Goal: Task Accomplishment & Management: Complete application form

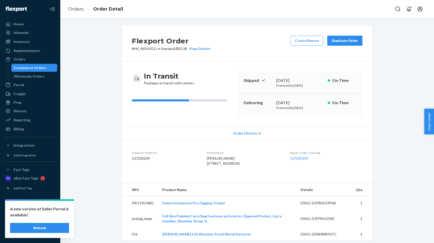
scroll to position [247, 0]
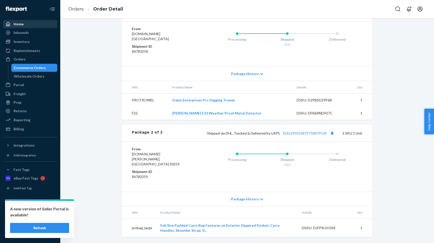
click at [25, 22] on div "Home" at bounding box center [30, 24] width 53 height 7
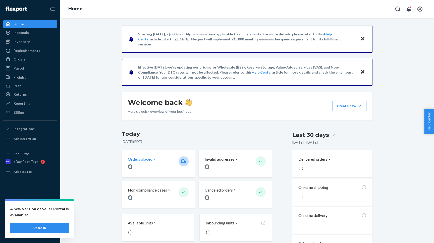
click at [129, 160] on p "Orders placed" at bounding box center [140, 159] width 25 height 6
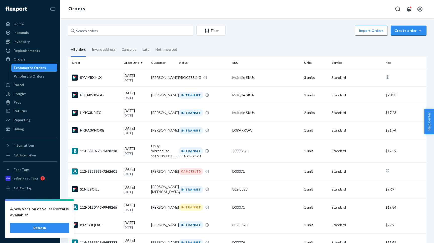
click at [410, 30] on div "Create order" at bounding box center [409, 30] width 28 height 5
click at [404, 38] on span "Ecommerce order" at bounding box center [396, 37] width 28 height 4
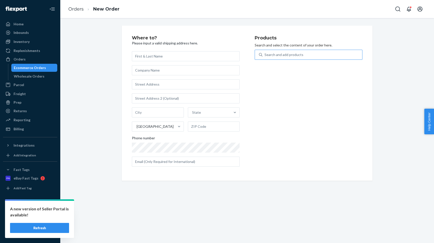
click at [284, 56] on div "Search and add products" at bounding box center [283, 54] width 39 height 5
click at [265, 56] on input "Search and add products" at bounding box center [264, 54] width 1 height 5
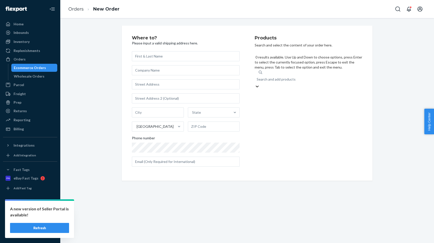
paste input "DETECTORPRO-GGUW-A"
type input "DETECTORPRO-GGUW-A"
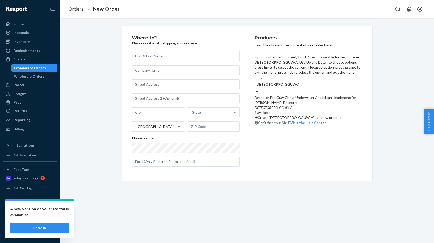
click at [283, 95] on div "Detector Pro Gray Ghost Underwater Amphibian Headphone for [PERSON_NAME] Detect…" at bounding box center [309, 100] width 108 height 10
click at [283, 82] on input "DETECTORPRO-GGUW-A" at bounding box center [278, 84] width 42 height 5
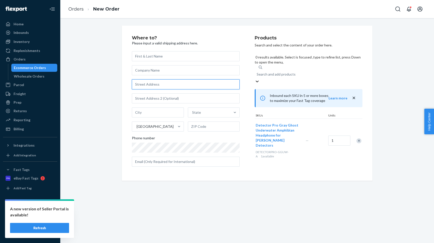
click at [139, 87] on input "text" at bounding box center [186, 84] width 108 height 10
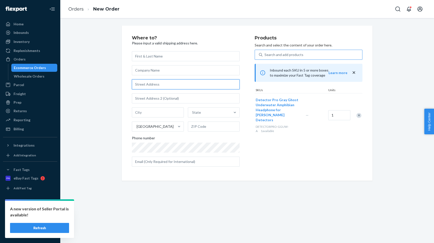
paste input "[STREET_ADDRESS]"
type input "[STREET_ADDRESS]"
type input "Estero"
type input "33928"
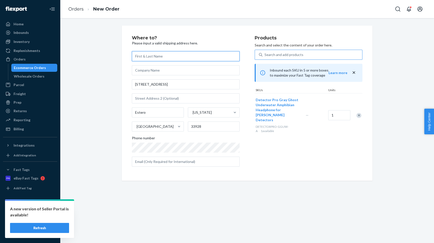
click at [155, 56] on input "text" at bounding box center [186, 56] width 108 height 10
paste input "[PERSON_NAME]"
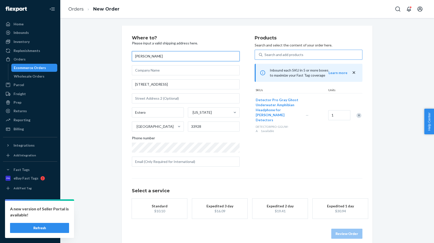
type input "[PERSON_NAME]"
click at [164, 210] on div "$10.10" at bounding box center [159, 211] width 40 height 5
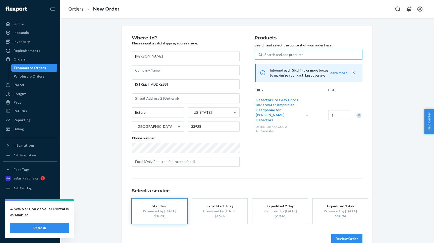
scroll to position [11, 0]
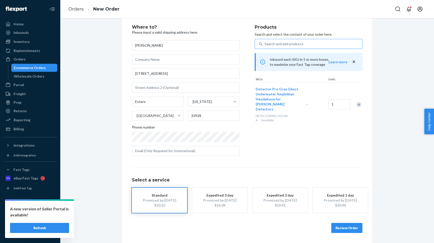
click at [344, 228] on button "Review Order" at bounding box center [346, 228] width 31 height 10
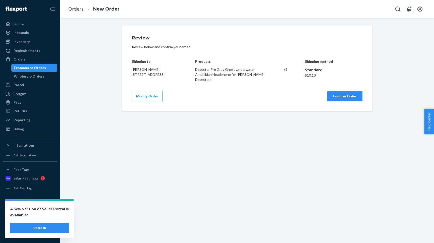
scroll to position [0, 0]
click at [340, 95] on button "Confirm Order" at bounding box center [344, 96] width 35 height 10
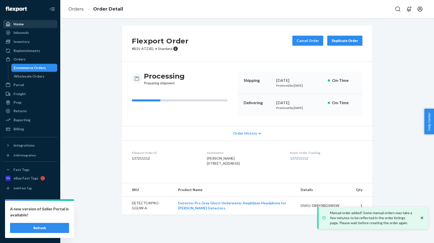
click at [17, 24] on div "Home" at bounding box center [19, 24] width 10 height 5
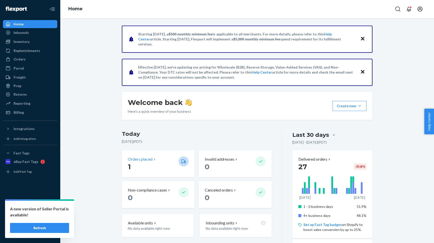
click at [144, 160] on p "Orders placed" at bounding box center [140, 159] width 25 height 6
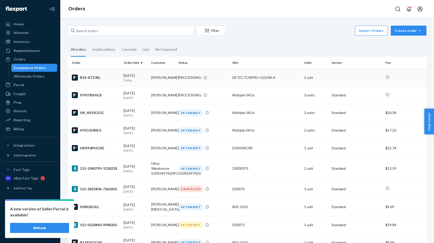
click at [111, 73] on td "B1S-ATZ3EL" at bounding box center [95, 78] width 54 height 18
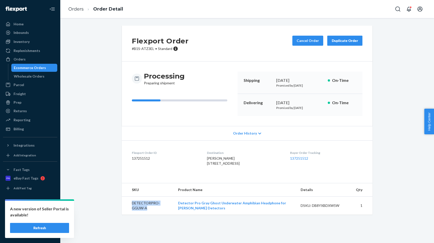
drag, startPoint x: 150, startPoint y: 219, endPoint x: 133, endPoint y: 212, distance: 18.4
click at [133, 212] on td "DETECTORPRO-GGUW-A" at bounding box center [148, 206] width 52 height 18
copy td "DETECTORPRO-GGUW-A"
click at [18, 61] on div "Orders" at bounding box center [20, 59] width 12 height 5
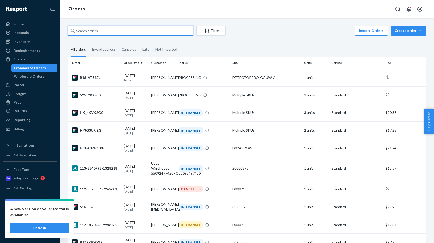
click at [97, 28] on input "text" at bounding box center [131, 31] width 126 height 10
paste input "DETECTORPRO-GGUW-A"
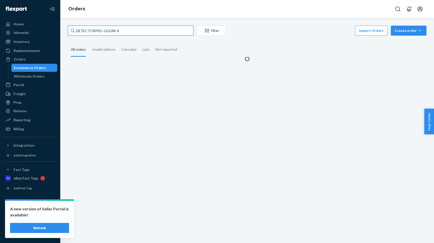
type input "DETECTORPRO-GGUW-A"
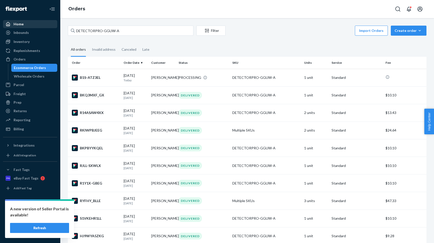
click at [33, 27] on div "Home" at bounding box center [30, 24] width 53 height 7
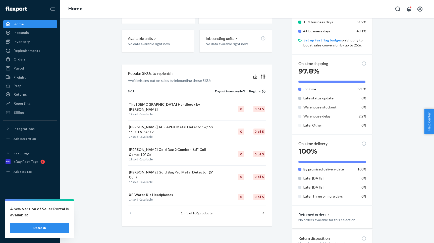
scroll to position [187, 0]
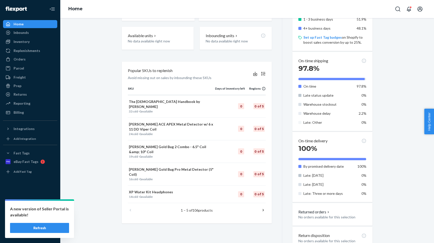
click at [263, 208] on icon at bounding box center [263, 210] width 5 height 5
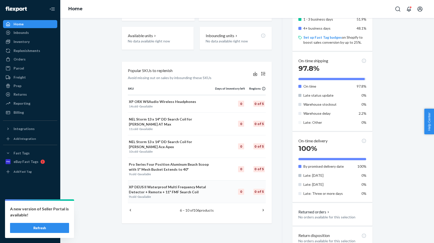
click at [263, 196] on td "0 of 5" at bounding box center [255, 192] width 21 height 23
